Goal: Transaction & Acquisition: Purchase product/service

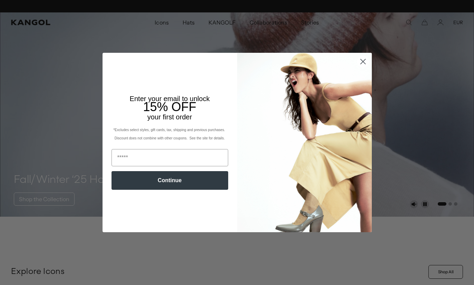
click at [366, 63] on circle "Close dialog" at bounding box center [362, 61] width 11 height 11
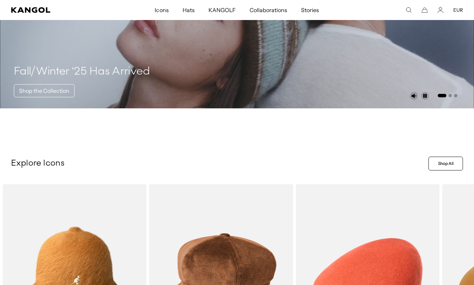
scroll to position [0, 142]
click at [410, 12] on icon "Search here" at bounding box center [408, 10] width 6 height 6
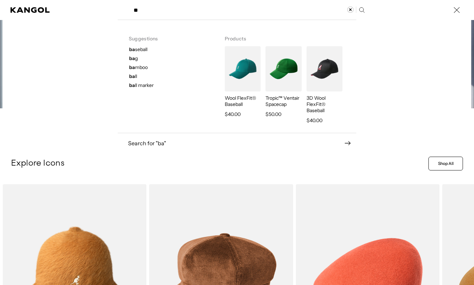
scroll to position [0, 0]
click at [146, 69] on span "ba mboo" at bounding box center [138, 67] width 19 height 6
type input "******"
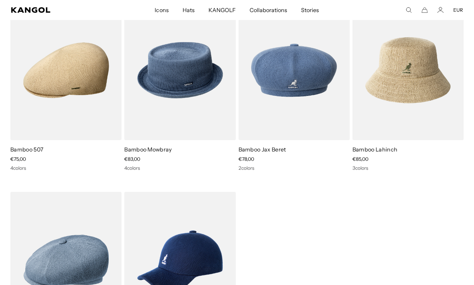
scroll to position [0, 142]
click at [0, 0] on img at bounding box center [0, 0] width 0 height 0
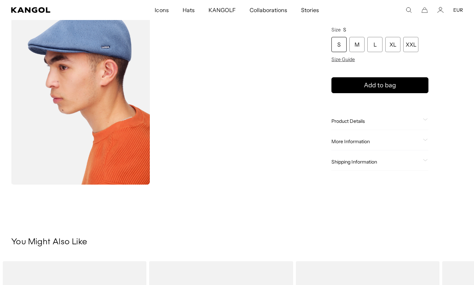
scroll to position [210, 0]
click at [432, 118] on div "Home / All Products / Bamboo 507 Bamboo 507 Regular price €75,00 Regular price …" at bounding box center [380, 9] width 166 height 349
click at [425, 118] on div "Product Details" at bounding box center [379, 121] width 97 height 6
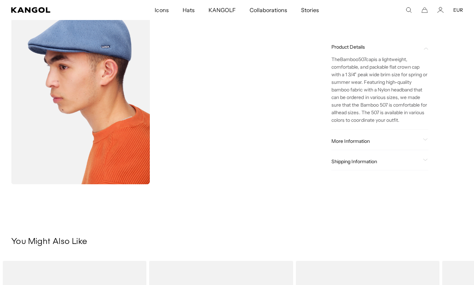
scroll to position [0, 0]
click at [426, 138] on icon at bounding box center [425, 139] width 5 height 2
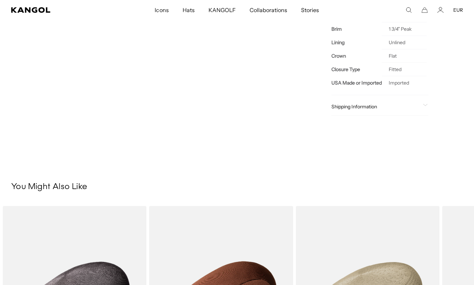
click at [427, 109] on span at bounding box center [426, 107] width 6 height 6
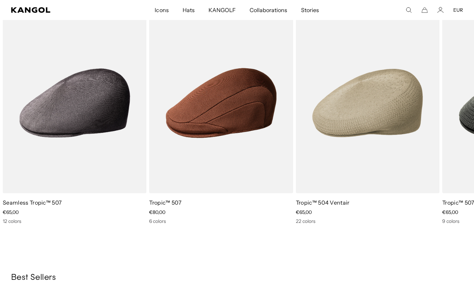
scroll to position [0, 142]
click at [0, 0] on img "2 of 5" at bounding box center [0, 0] width 0 height 0
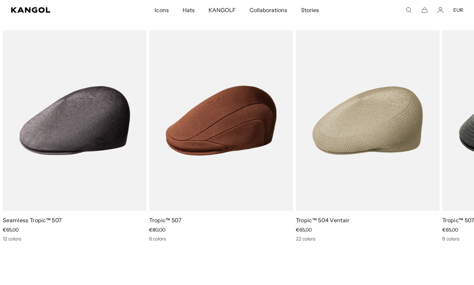
scroll to position [0, 0]
click at [398, 14] on comp-header "Icons Icons Buckets & Casuals Berets 504s & 507s" at bounding box center [237, 10] width 474 height 20
click at [405, 6] on comp-header "Icons Icons Buckets & Casuals Berets 504s & 507s" at bounding box center [237, 10] width 474 height 20
click at [409, 11] on icon "Search here" at bounding box center [408, 10] width 6 height 6
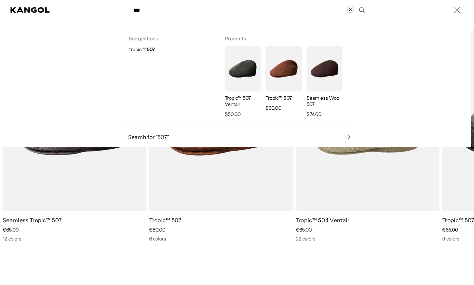
scroll to position [0, 142]
type input "***"
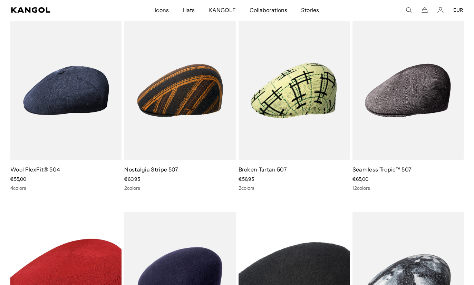
click at [0, 0] on img at bounding box center [0, 0] width 0 height 0
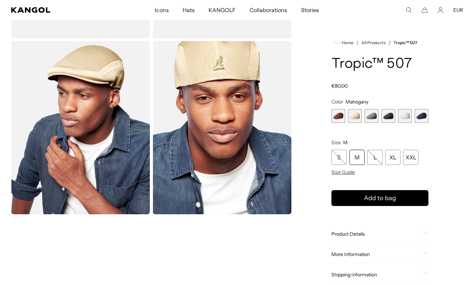
scroll to position [0, 142]
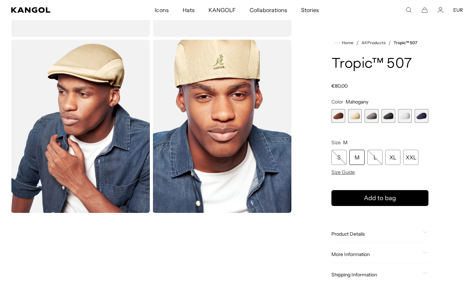
click at [426, 224] on product-info "Home / All Products / Tropic™ 507 Tropic™ 507 Regular price €80,00 Regular pric…" at bounding box center [379, 161] width 97 height 245
click at [428, 229] on div "Product Details Add style and dress up any casual or formal wardrobe with the m…" at bounding box center [379, 234] width 97 height 18
click at [425, 232] on icon at bounding box center [425, 232] width 5 height 2
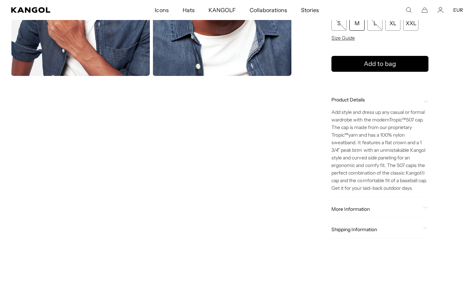
scroll to position [320, 0]
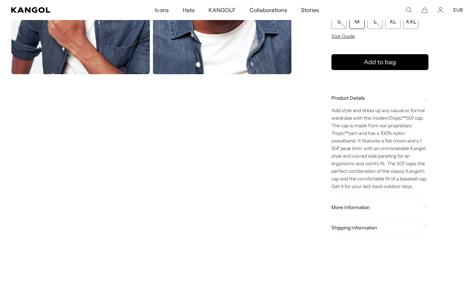
click at [428, 203] on div "More Information Style ID 6915BC Shape Ivy Cap Fabrication Tropic Material 65% …" at bounding box center [379, 208] width 97 height 18
click at [424, 206] on icon at bounding box center [425, 206] width 5 height 2
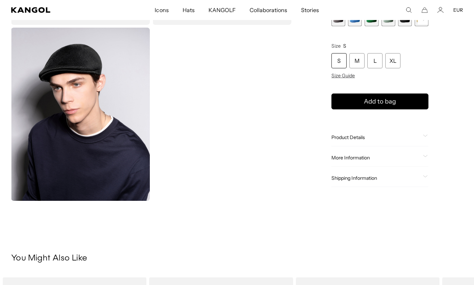
click at [424, 134] on div "Product Details" at bounding box center [379, 137] width 97 height 6
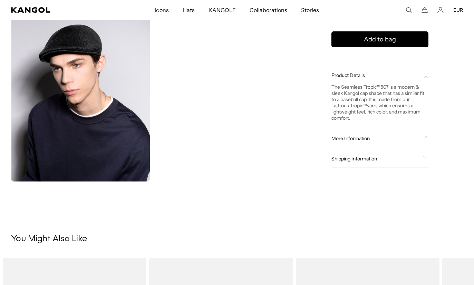
scroll to position [213, 0]
click at [430, 131] on div "Home / All Products / Seamless Tropic™ 507 Seamless Tropic™ 507 Regular price €…" at bounding box center [380, 6] width 166 height 349
click at [427, 135] on div "More Information" at bounding box center [379, 138] width 97 height 6
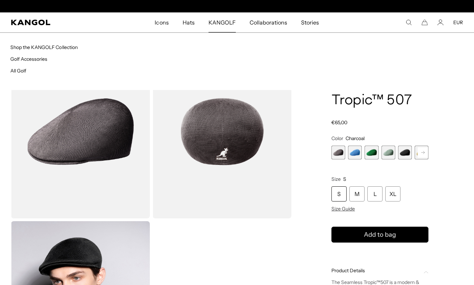
scroll to position [0, 142]
click at [74, 48] on link "Shop the KANGOLF Collection" at bounding box center [43, 47] width 67 height 6
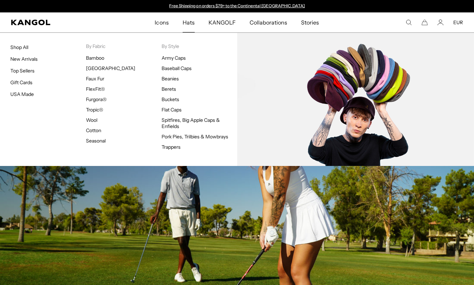
click at [179, 109] on link "Flat Caps" at bounding box center [171, 110] width 20 height 6
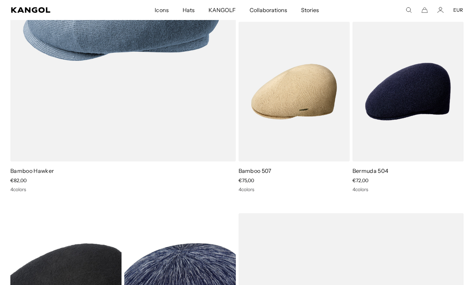
scroll to position [0, 142]
click at [0, 0] on img at bounding box center [0, 0] width 0 height 0
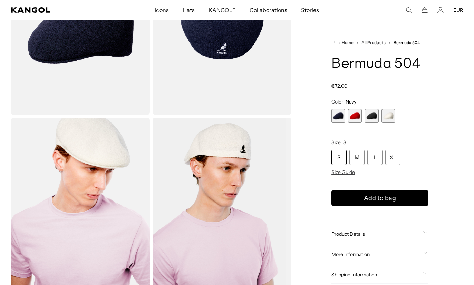
scroll to position [109, 0]
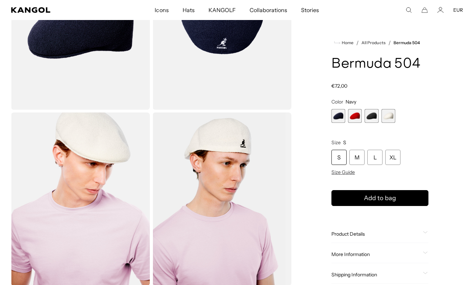
click at [423, 236] on span at bounding box center [426, 234] width 6 height 6
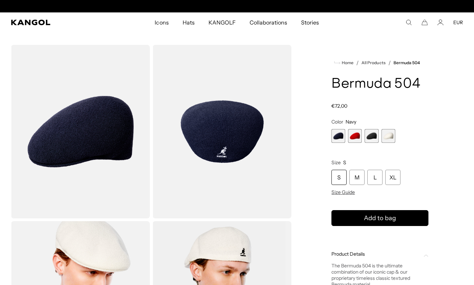
scroll to position [0, 142]
click at [407, 24] on icon "Search here" at bounding box center [408, 22] width 6 height 6
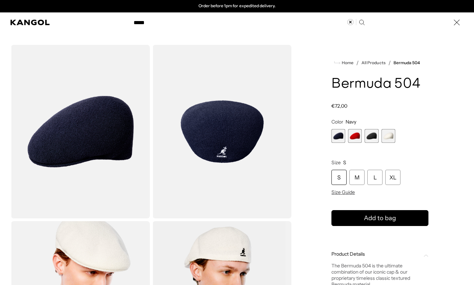
type input "*****"
